Goal: Task Accomplishment & Management: Use online tool/utility

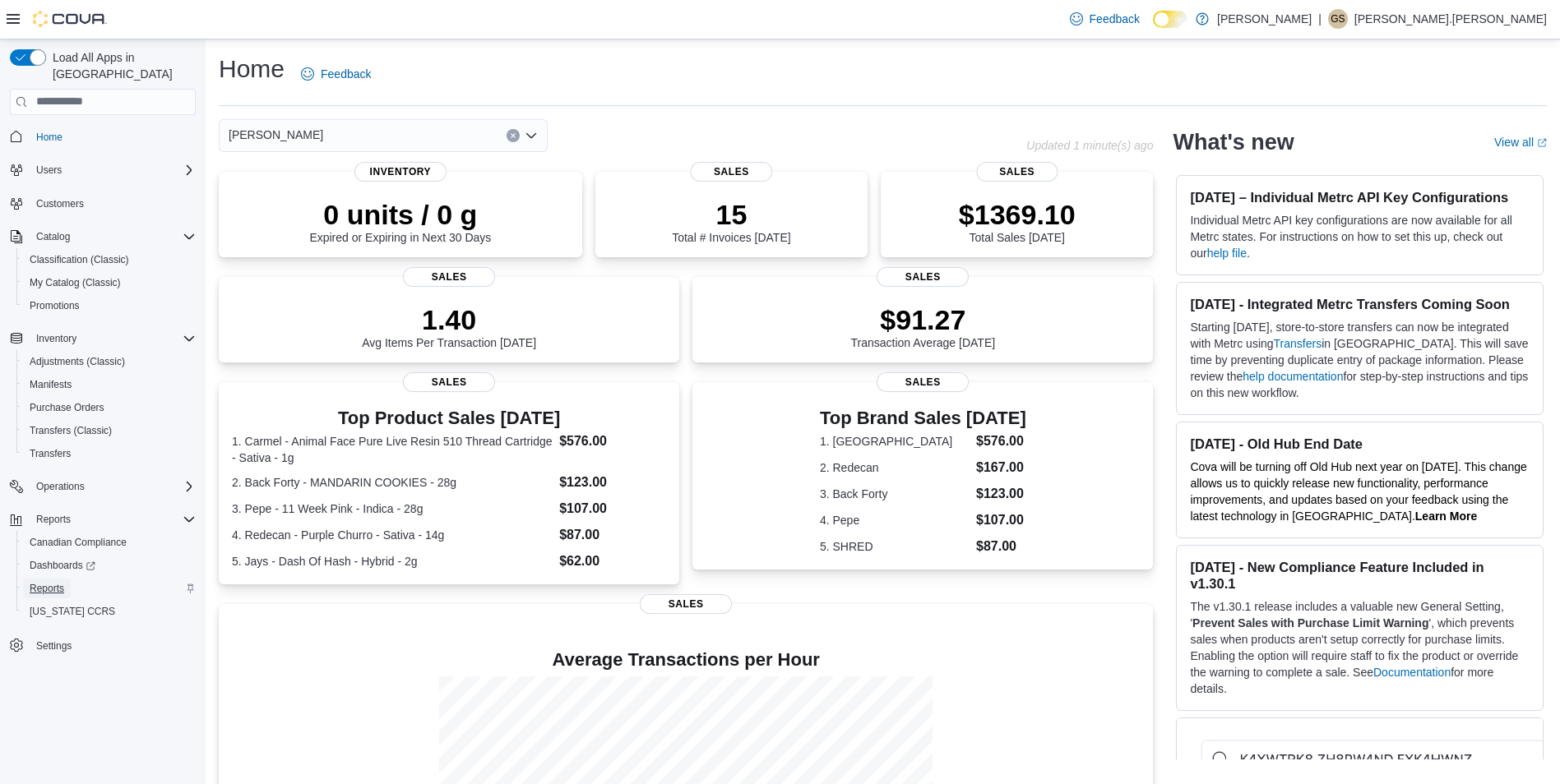
click at [55, 582] on span "Reports" at bounding box center [46, 588] width 35 height 13
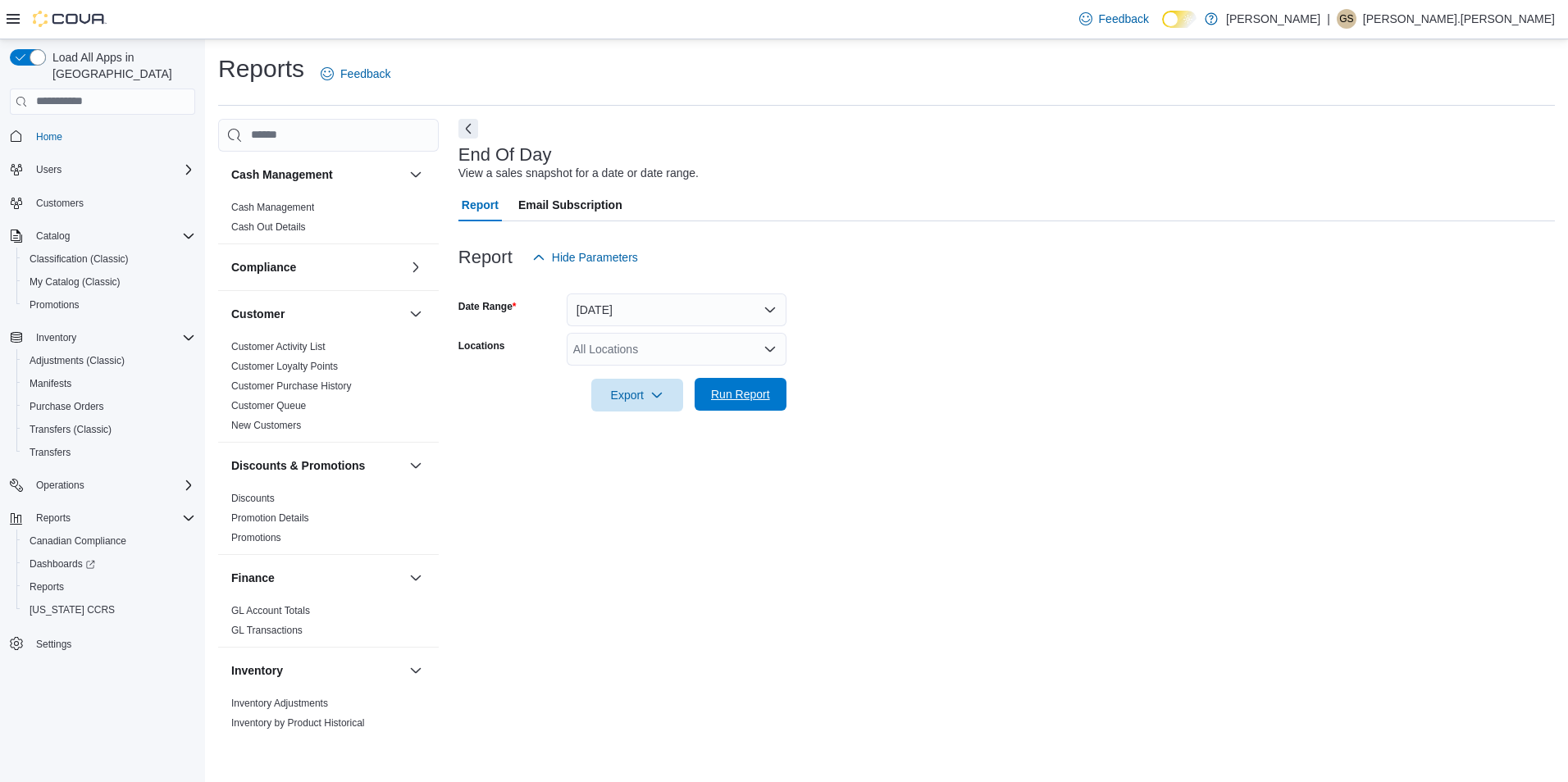
click at [750, 399] on span "Run Report" at bounding box center [740, 395] width 59 height 16
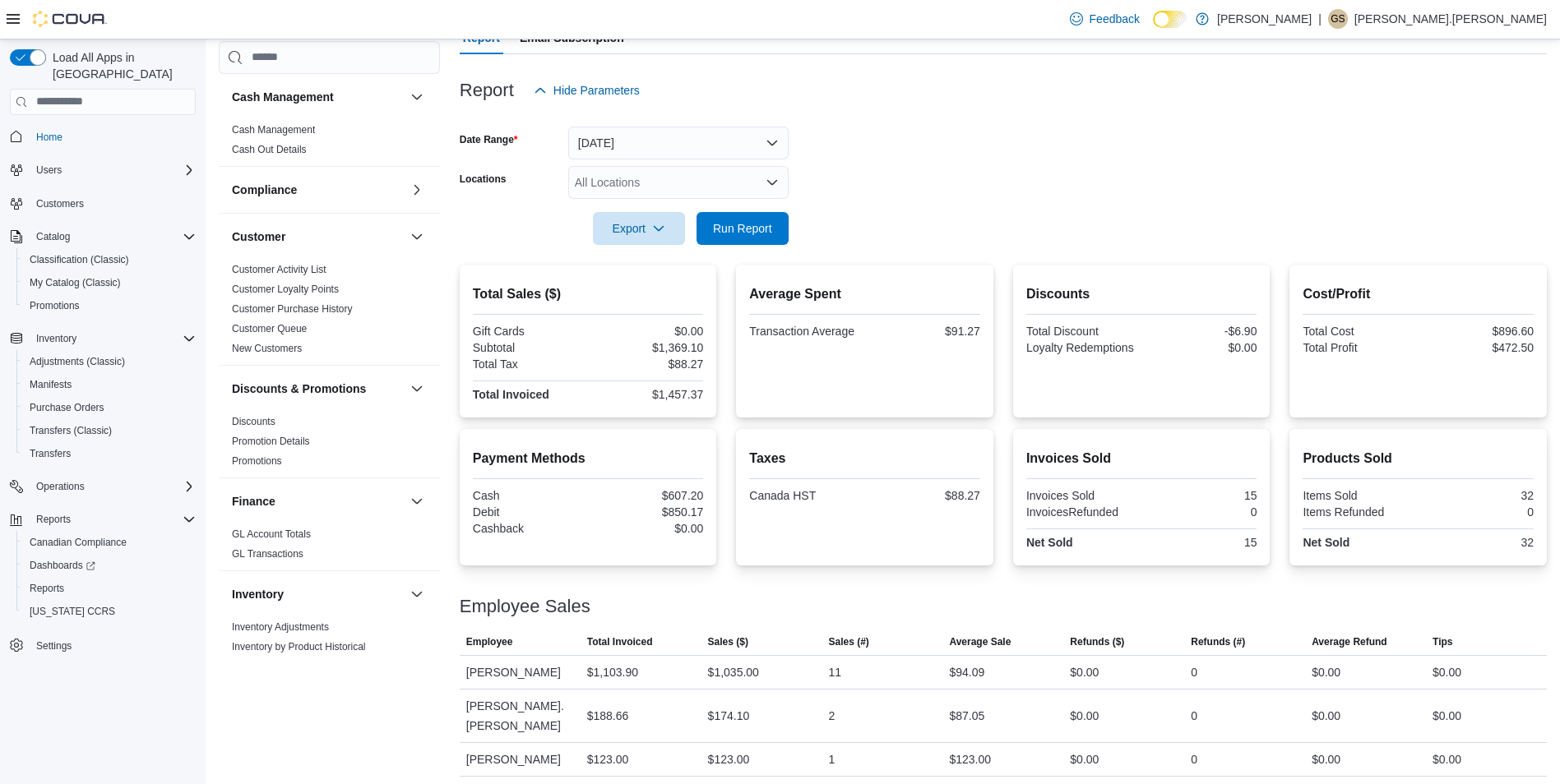
scroll to position [188, 0]
